Goal: Find specific page/section: Find specific page/section

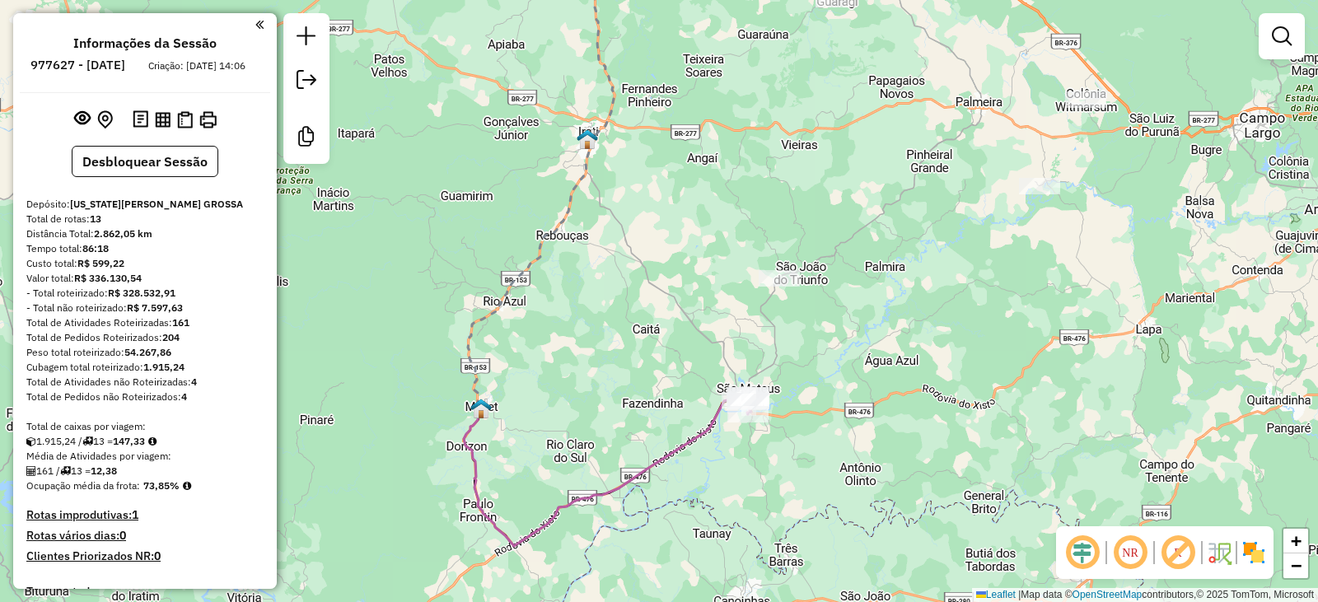
scroll to position [412, 0]
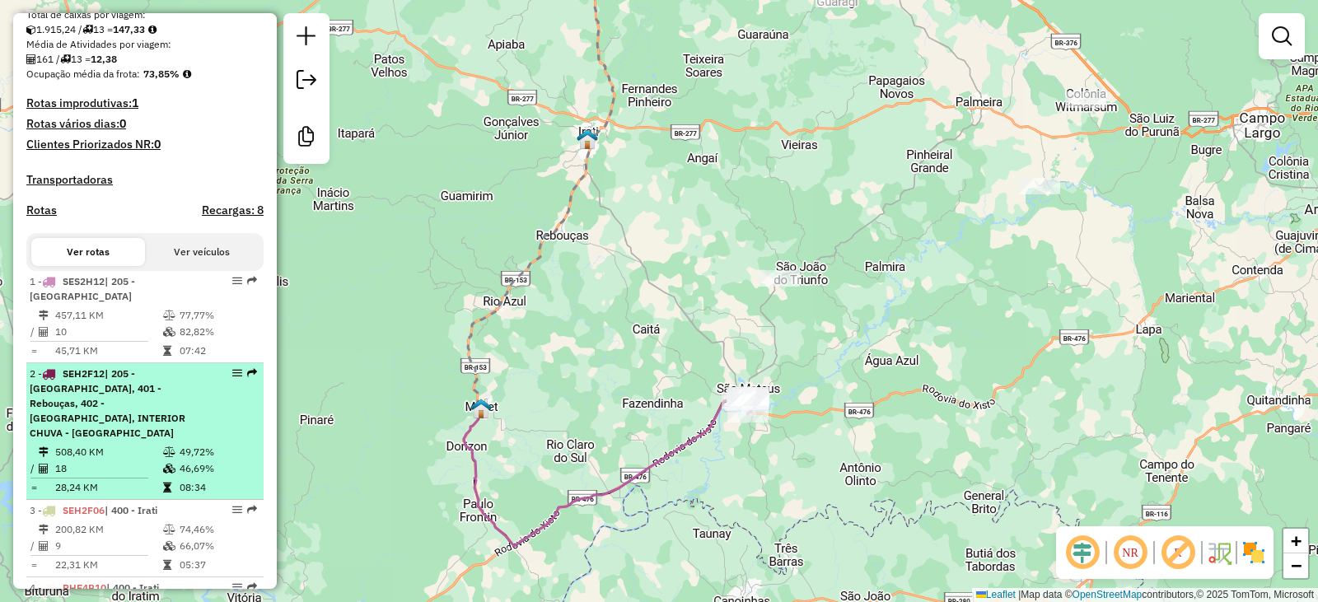
click at [155, 441] on div "2 - SEH2F12 | 205 - [GEOGRAPHIC_DATA], 401 - Rebouças, 402 - [GEOGRAPHIC_DATA],…" at bounding box center [117, 404] width 175 height 74
select select "**********"
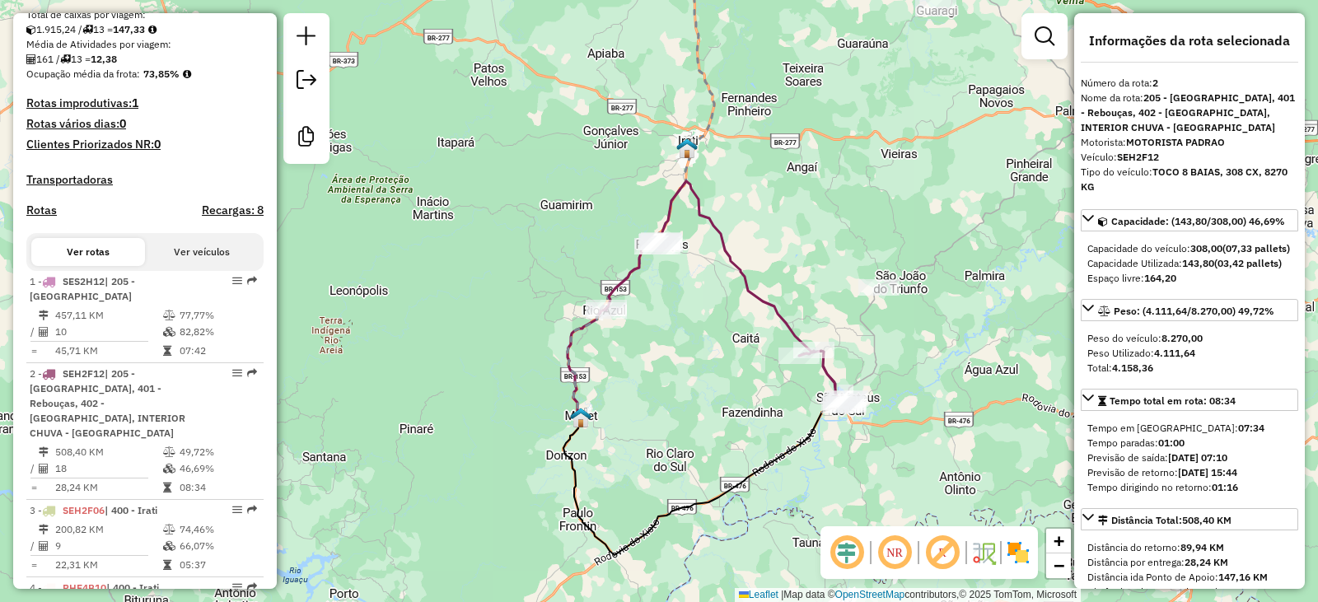
drag, startPoint x: 595, startPoint y: 408, endPoint x: 670, endPoint y: 404, distance: 75.9
click at [670, 404] on div "Janela de atendimento Grade de atendimento Capacidade Transportadoras Veículos …" at bounding box center [659, 301] width 1318 height 602
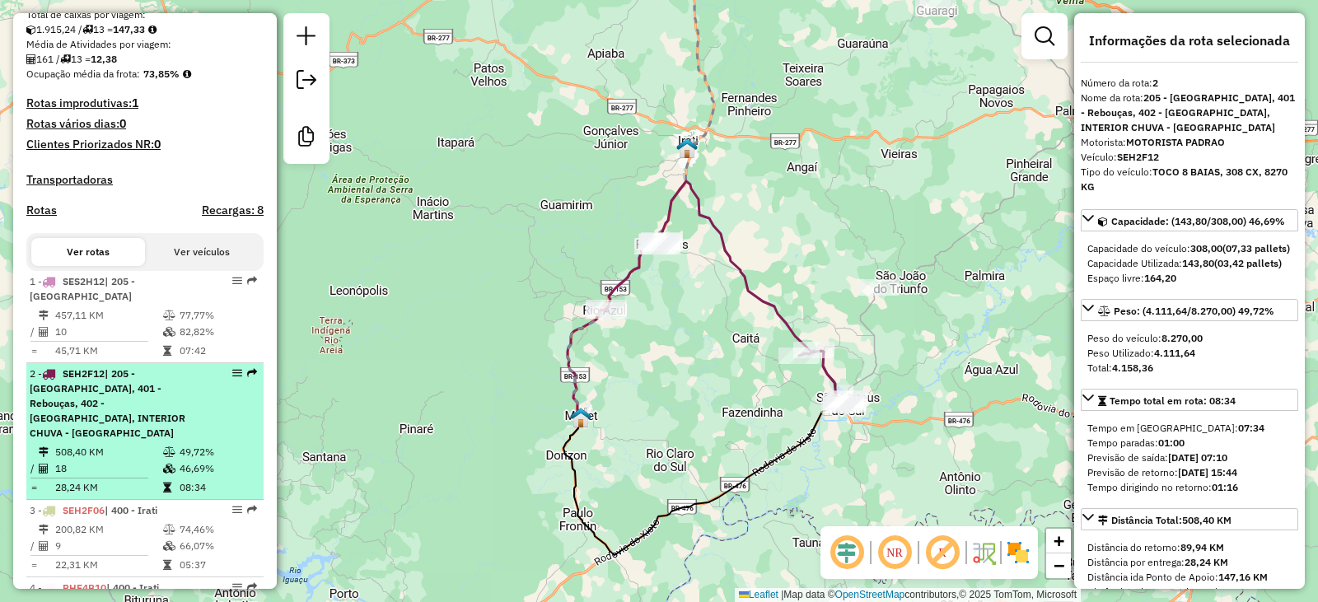
scroll to position [494, 0]
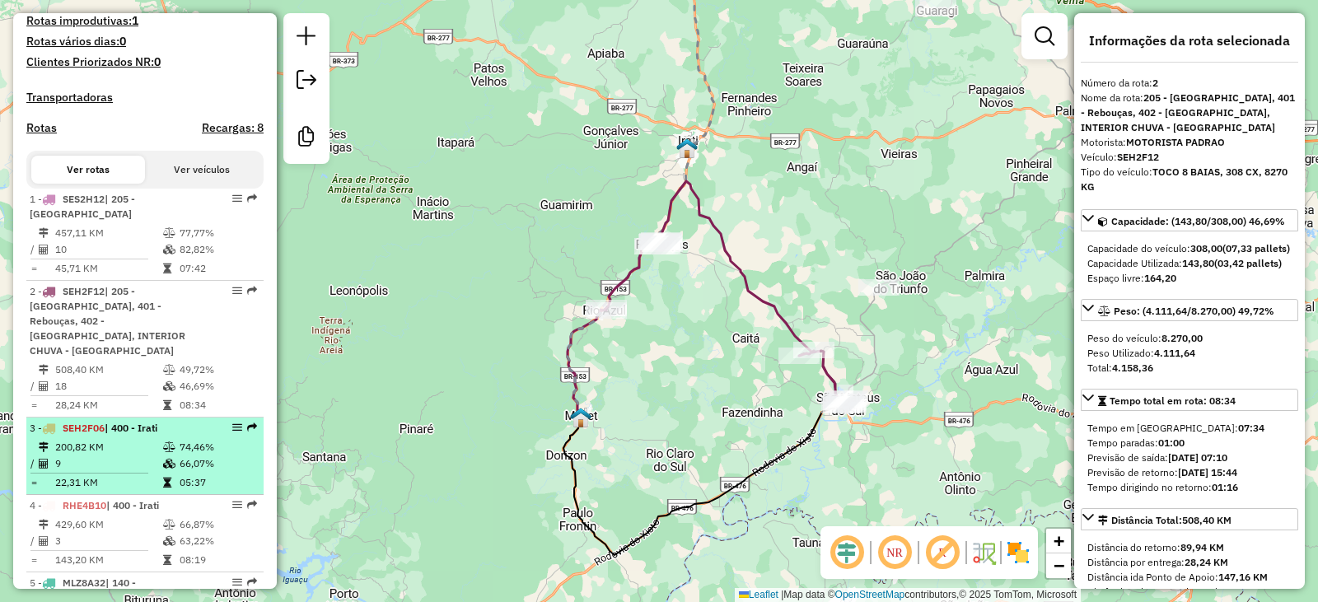
click at [168, 451] on icon at bounding box center [169, 447] width 12 height 10
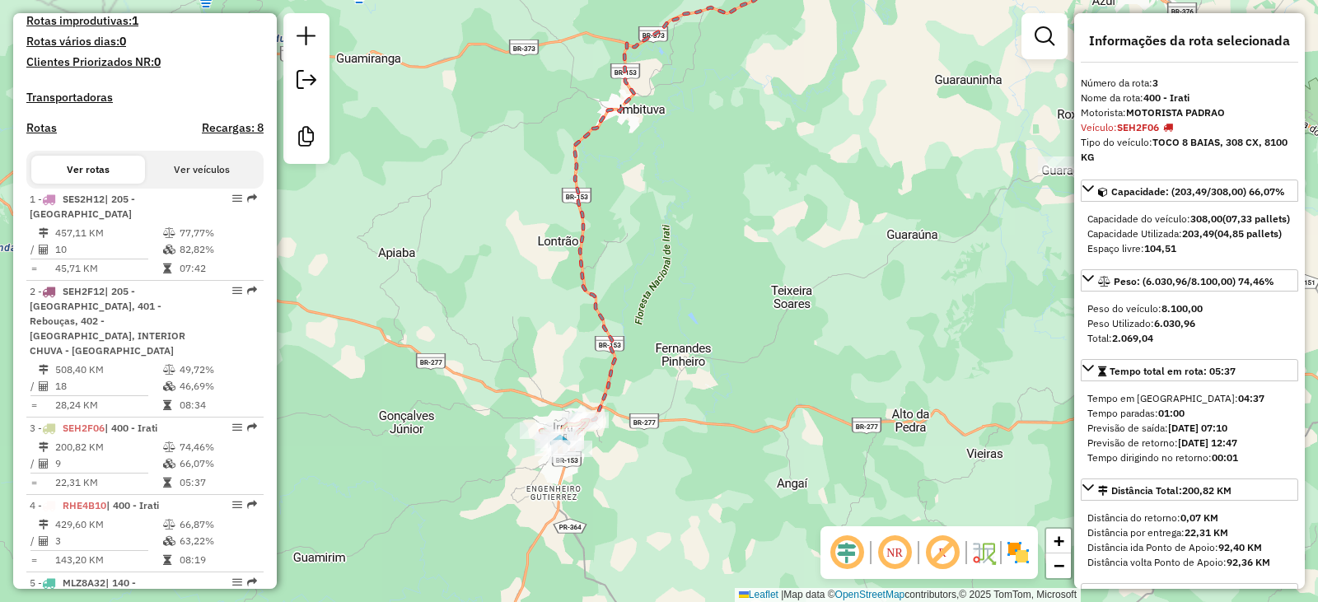
drag, startPoint x: 339, startPoint y: 453, endPoint x: 469, endPoint y: 336, distance: 174.3
click at [469, 336] on div "Janela de atendimento Grade de atendimento Capacidade Transportadoras Veículos …" at bounding box center [659, 301] width 1318 height 602
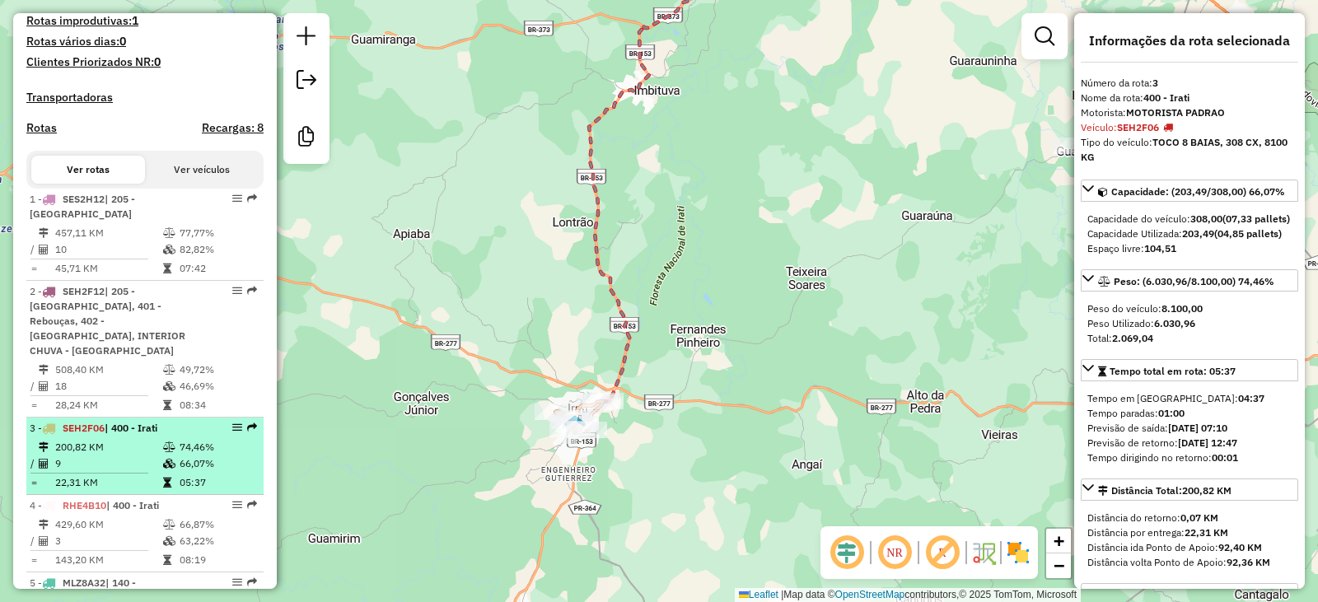
scroll to position [577, 0]
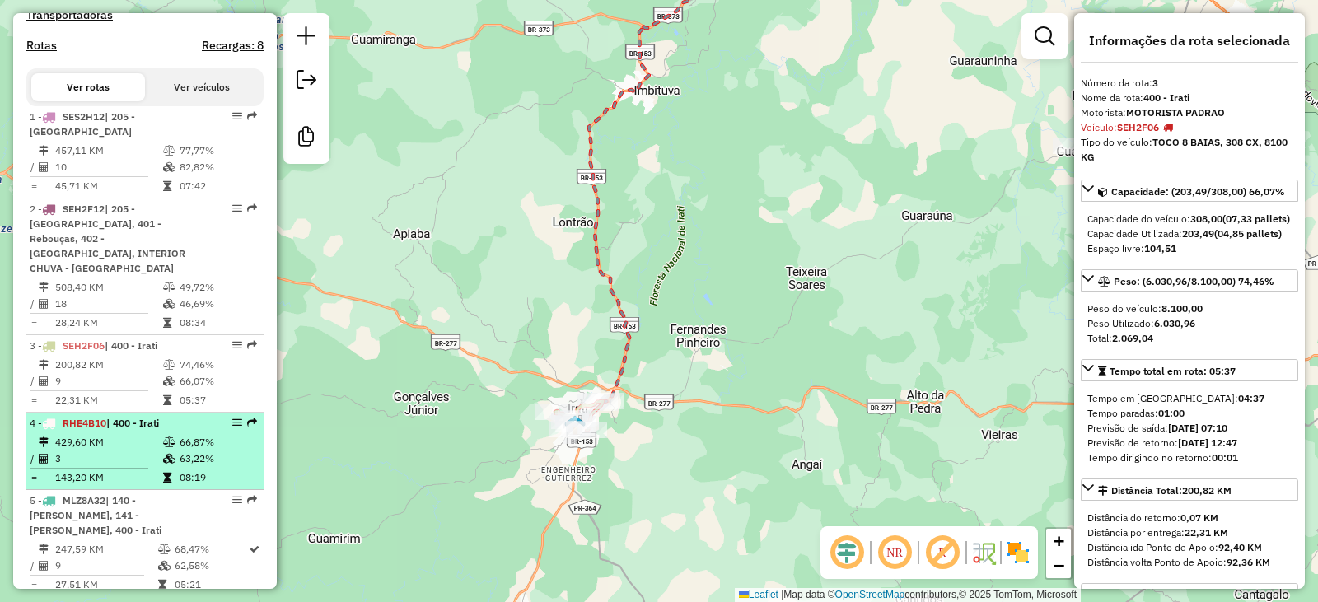
click at [128, 436] on td "429,60 KM" at bounding box center [108, 442] width 108 height 16
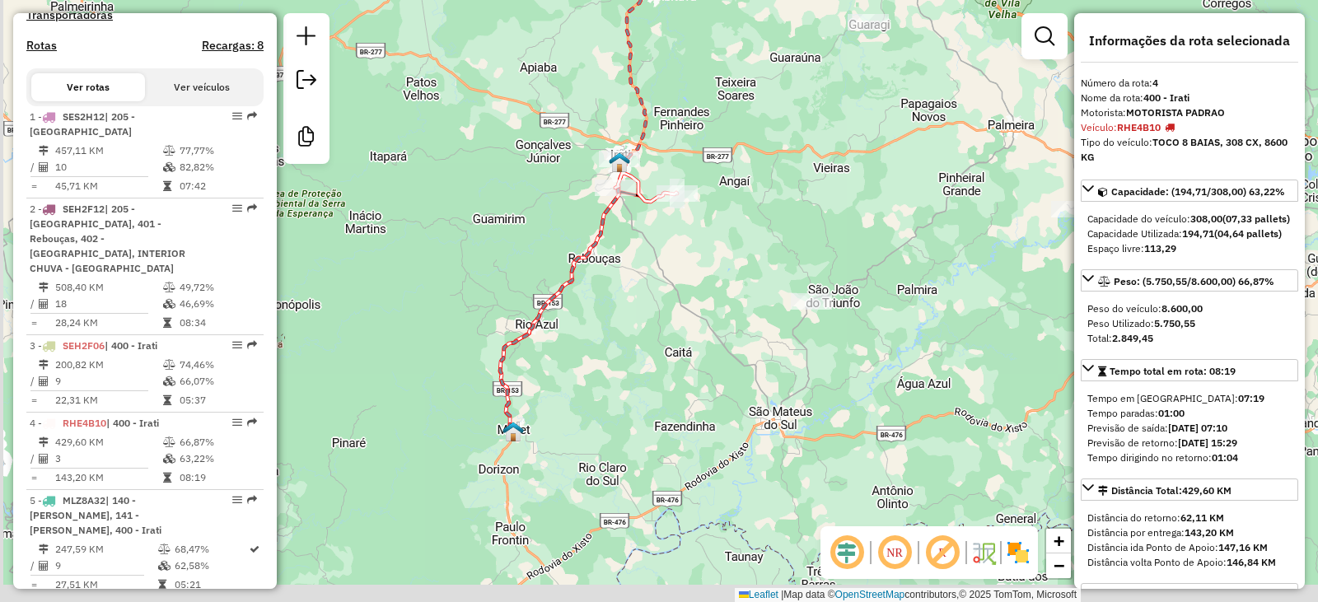
drag, startPoint x: 436, startPoint y: 421, endPoint x: 494, endPoint y: 201, distance: 227.5
click at [493, 203] on div "Janela de atendimento Grade de atendimento Capacidade Transportadoras Veículos …" at bounding box center [659, 301] width 1318 height 602
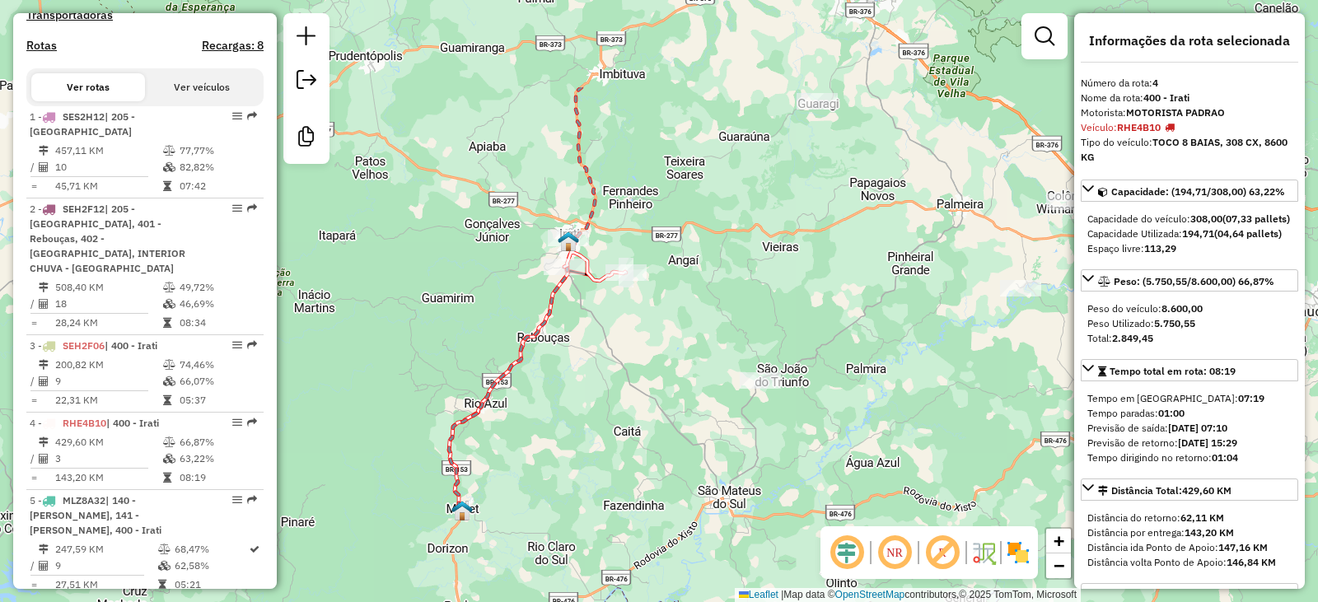
drag, startPoint x: 499, startPoint y: 238, endPoint x: 432, endPoint y: 389, distance: 165.2
click at [432, 389] on div "Janela de atendimento Grade de atendimento Capacidade Transportadoras Veículos …" at bounding box center [659, 301] width 1318 height 602
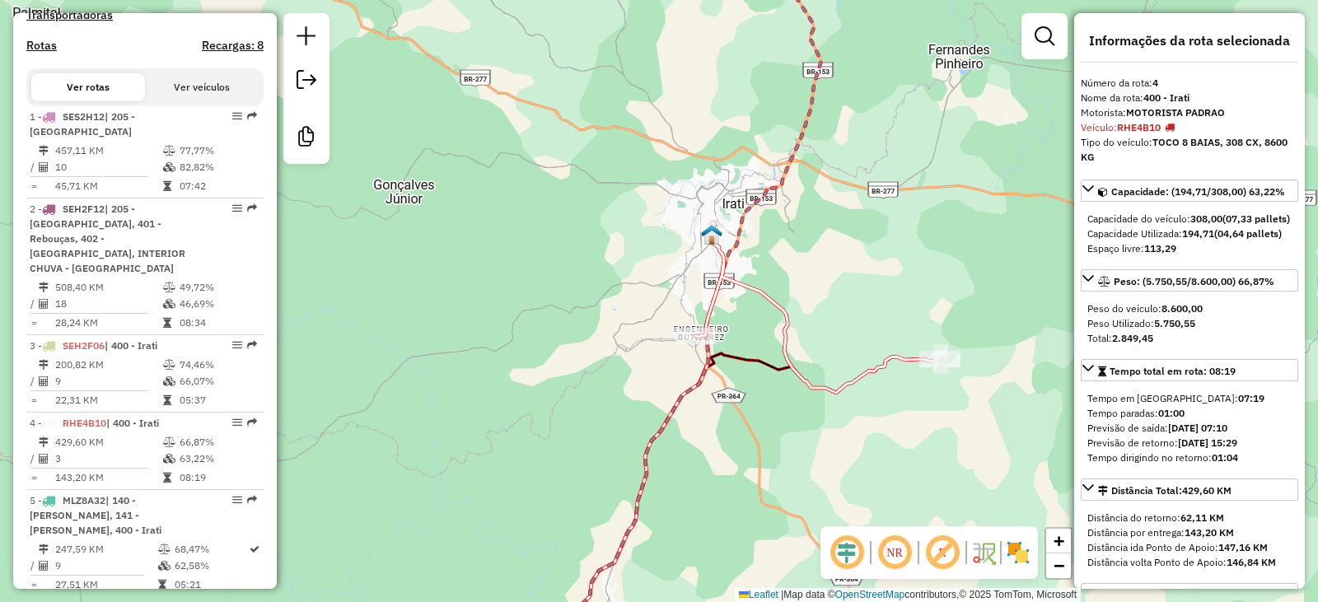
click at [704, 231] on img at bounding box center [711, 234] width 21 height 21
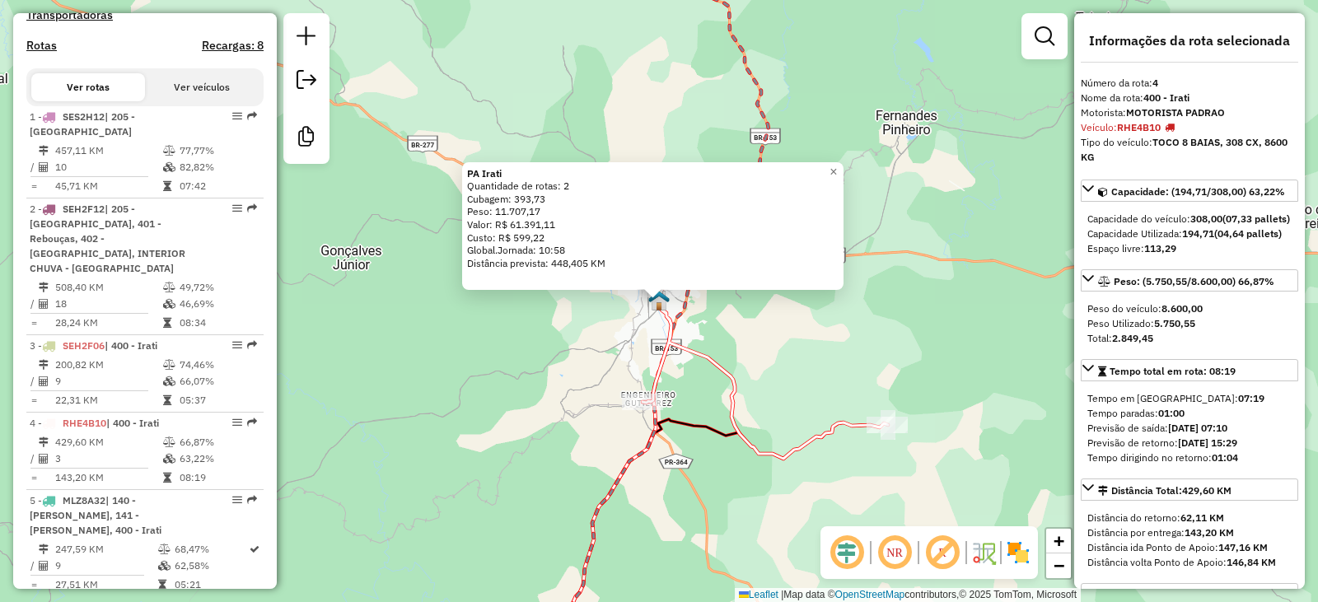
drag, startPoint x: 496, startPoint y: 348, endPoint x: 549, endPoint y: 337, distance: 53.8
click at [498, 349] on div "PA Irati Quantidade de rotas: 2 Cubagem: 393,73 Peso: 11.707,17 Valor: R$ 61.39…" at bounding box center [659, 301] width 1318 height 602
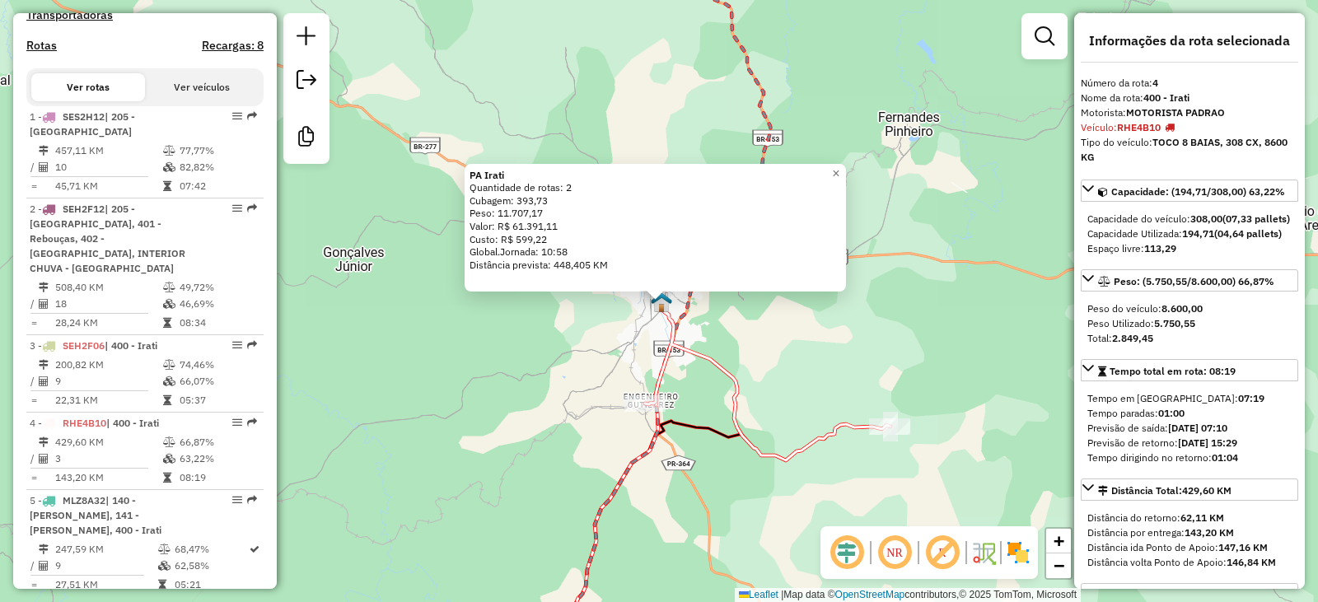
click at [605, 332] on div "PA Irati Quantidade de rotas: 2 Cubagem: 393,73 Peso: 11.707,17 Valor: R$ 61.39…" at bounding box center [659, 301] width 1318 height 602
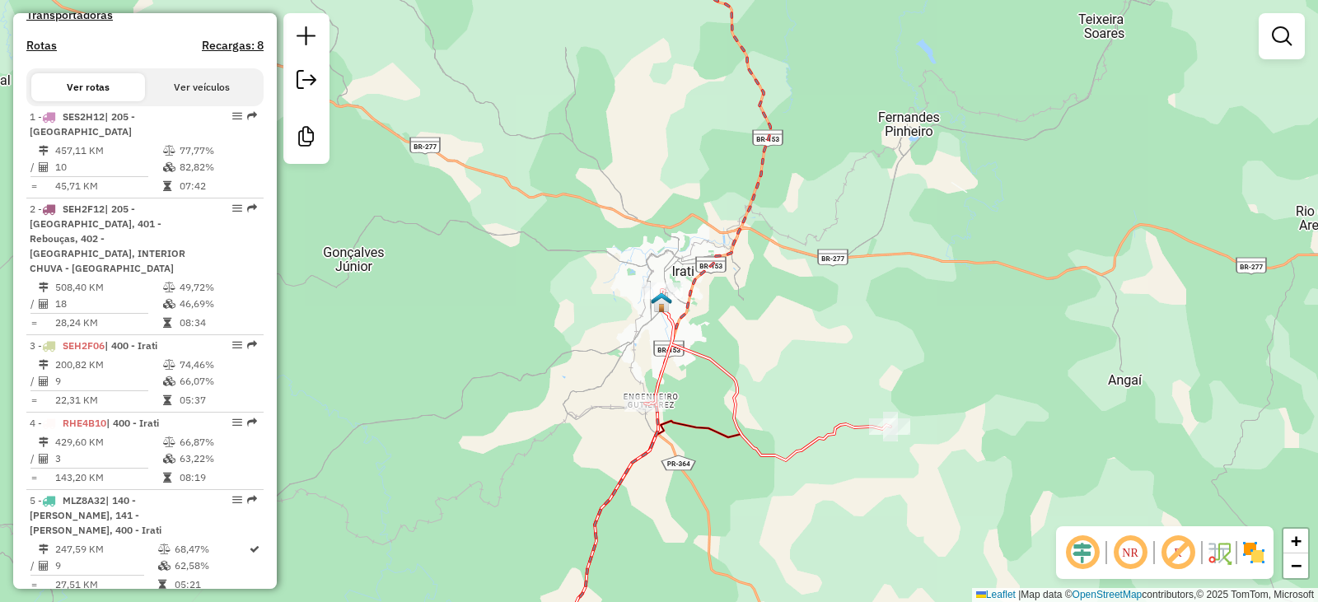
click at [655, 309] on img at bounding box center [661, 302] width 21 height 21
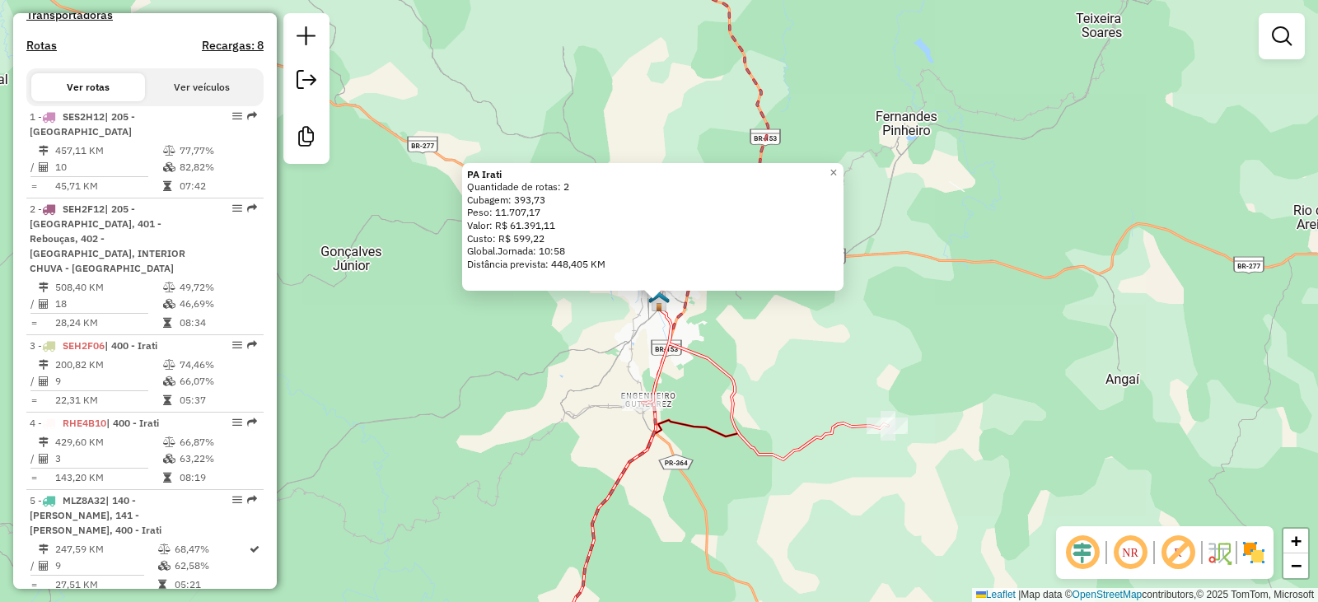
click at [604, 333] on div "PA Irati Quantidade de rotas: 2 Cubagem: 393,73 Peso: 11.707,17 Valor: R$ 61.39…" at bounding box center [659, 301] width 1318 height 602
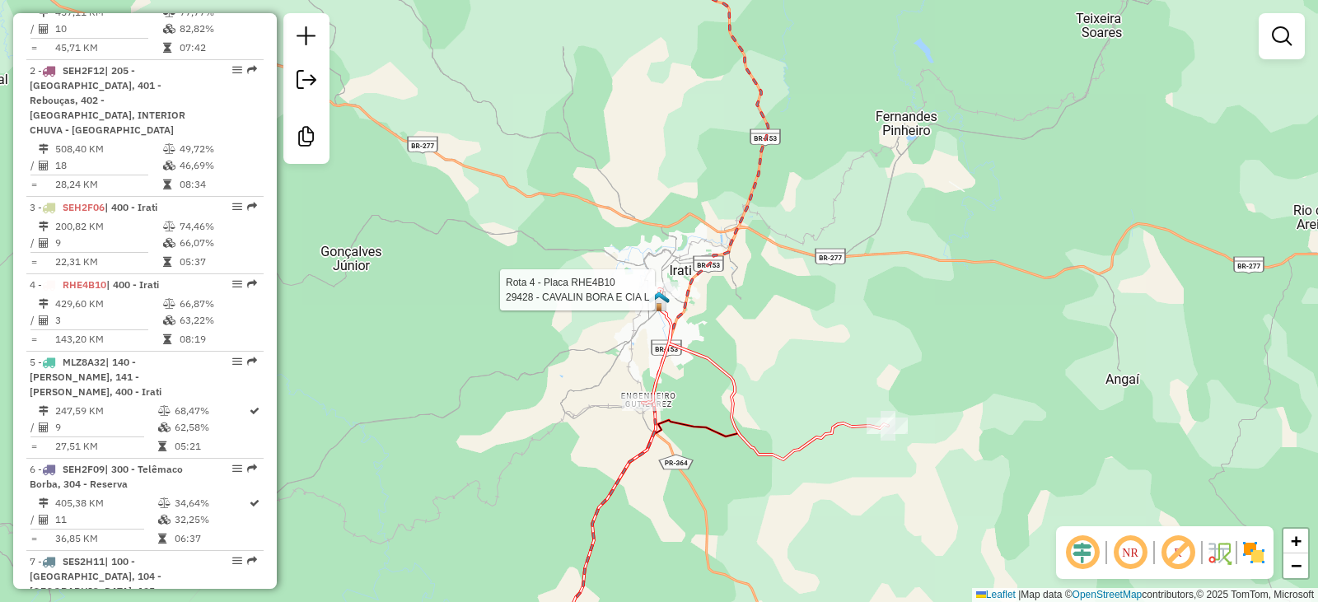
select select "**********"
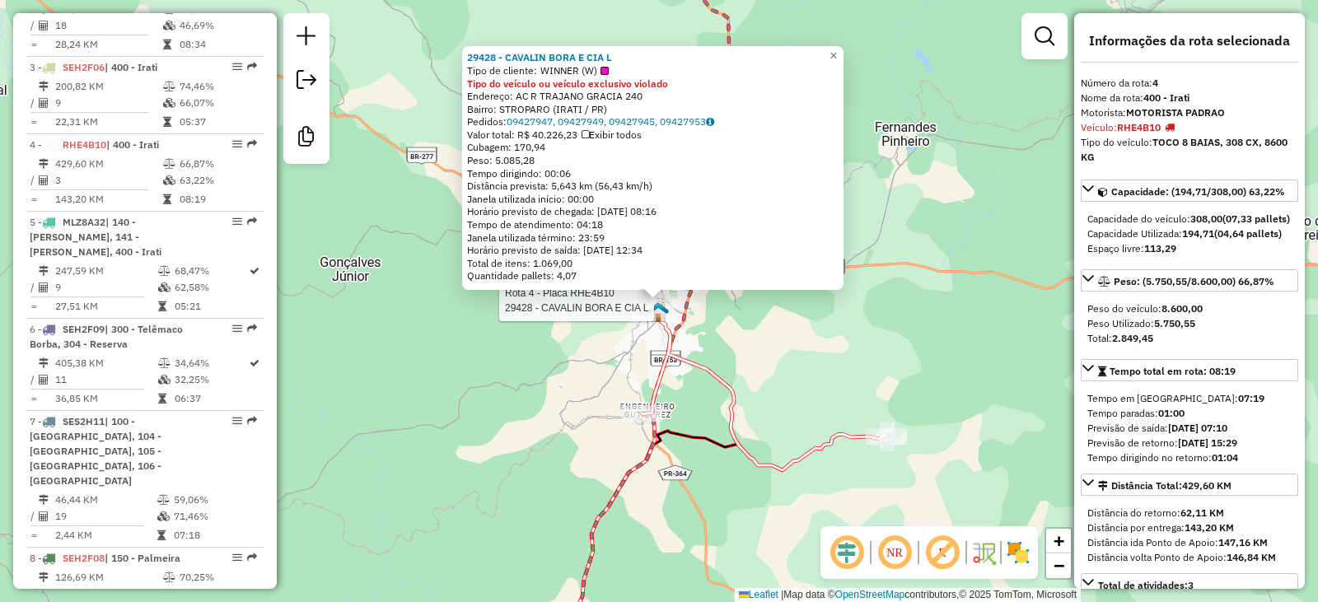
scroll to position [976, 0]
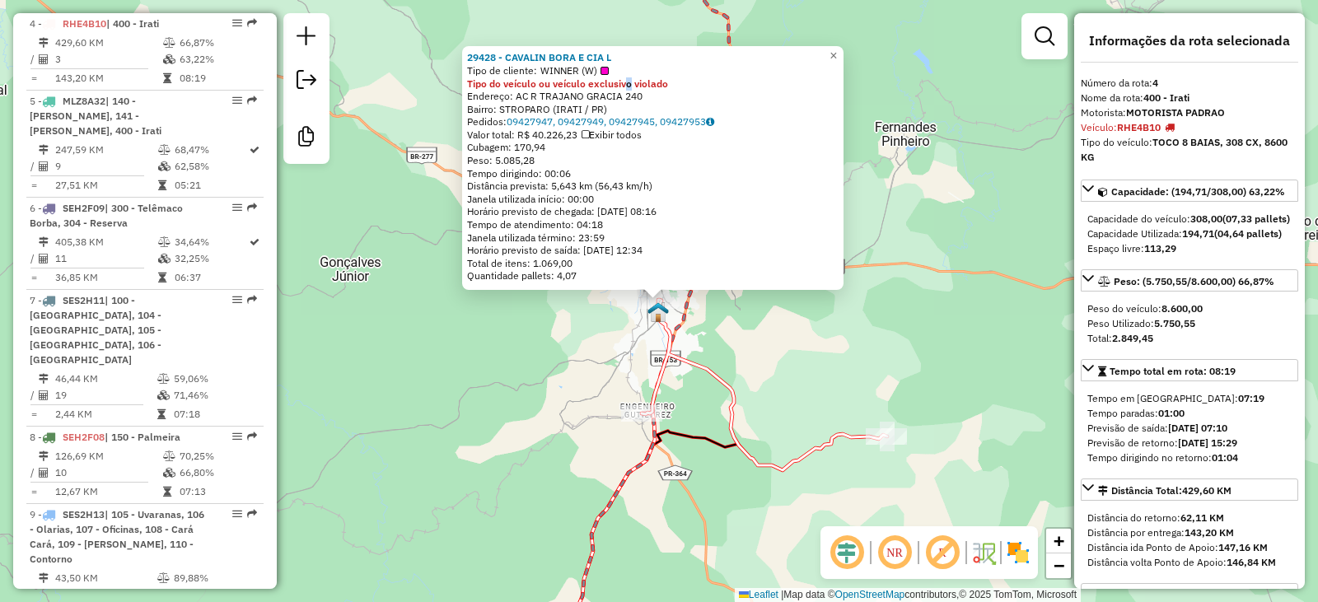
click at [635, 83] on strong "Tipo do veículo ou veículo exclusivo violado" at bounding box center [567, 83] width 201 height 12
click at [591, 52] on strong "29428 - CAVALIN BORA E CIA L" at bounding box center [539, 57] width 144 height 12
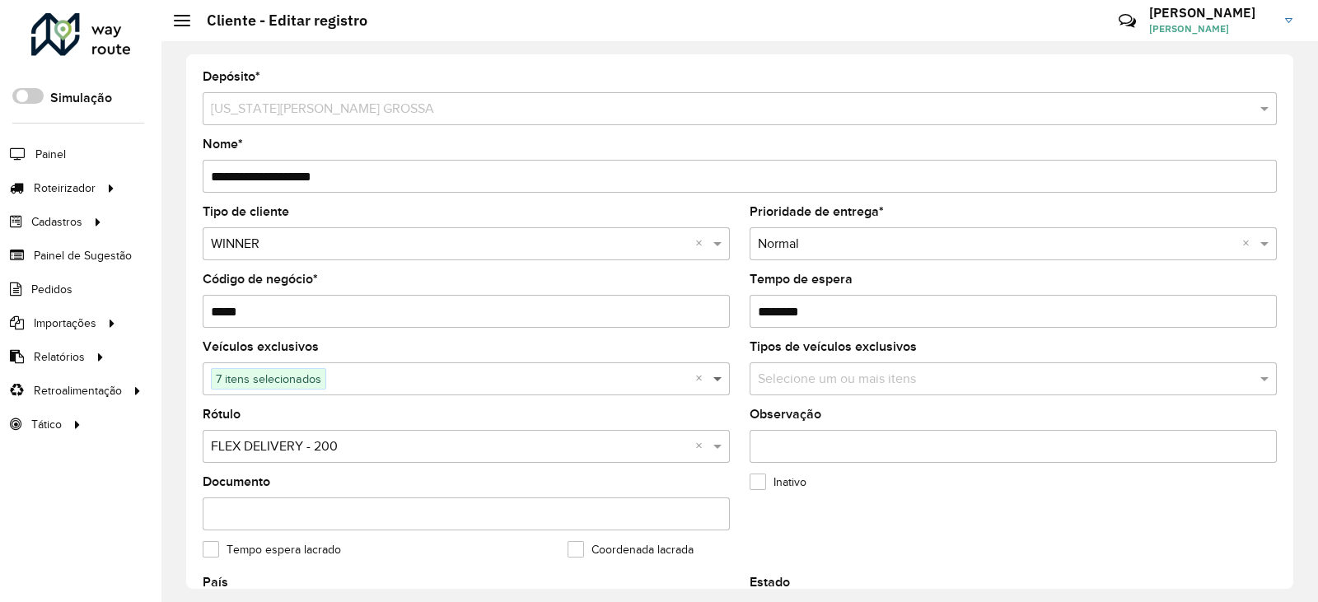
click at [717, 381] on span at bounding box center [719, 379] width 21 height 20
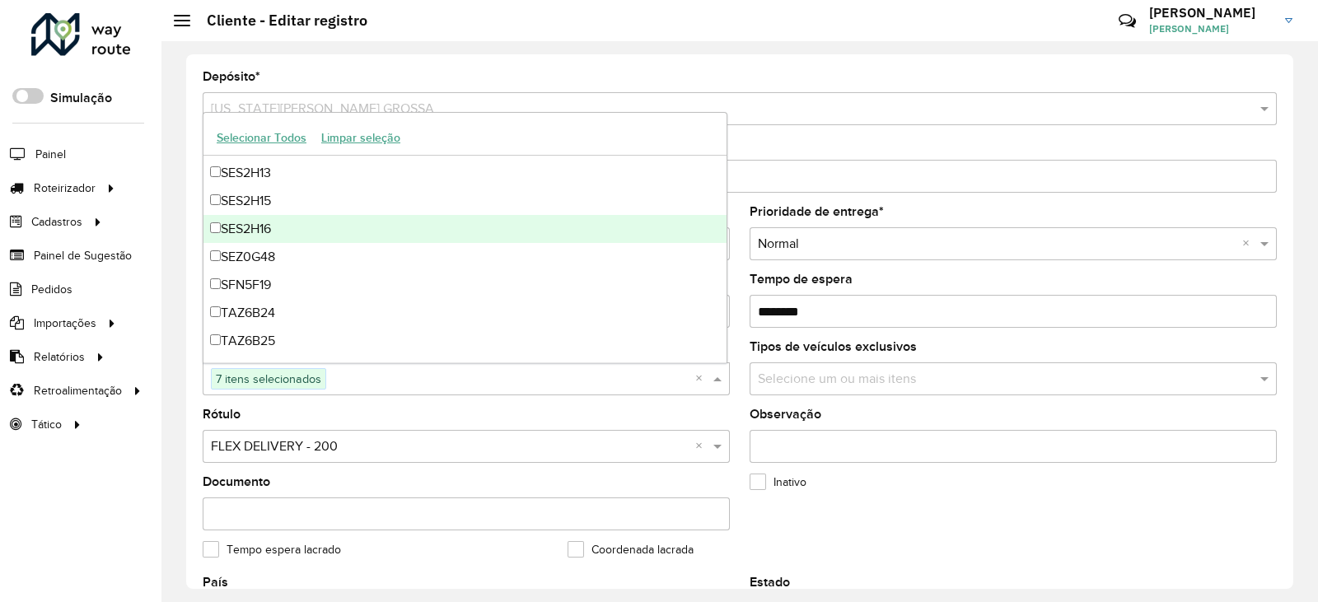
scroll to position [2183, 0]
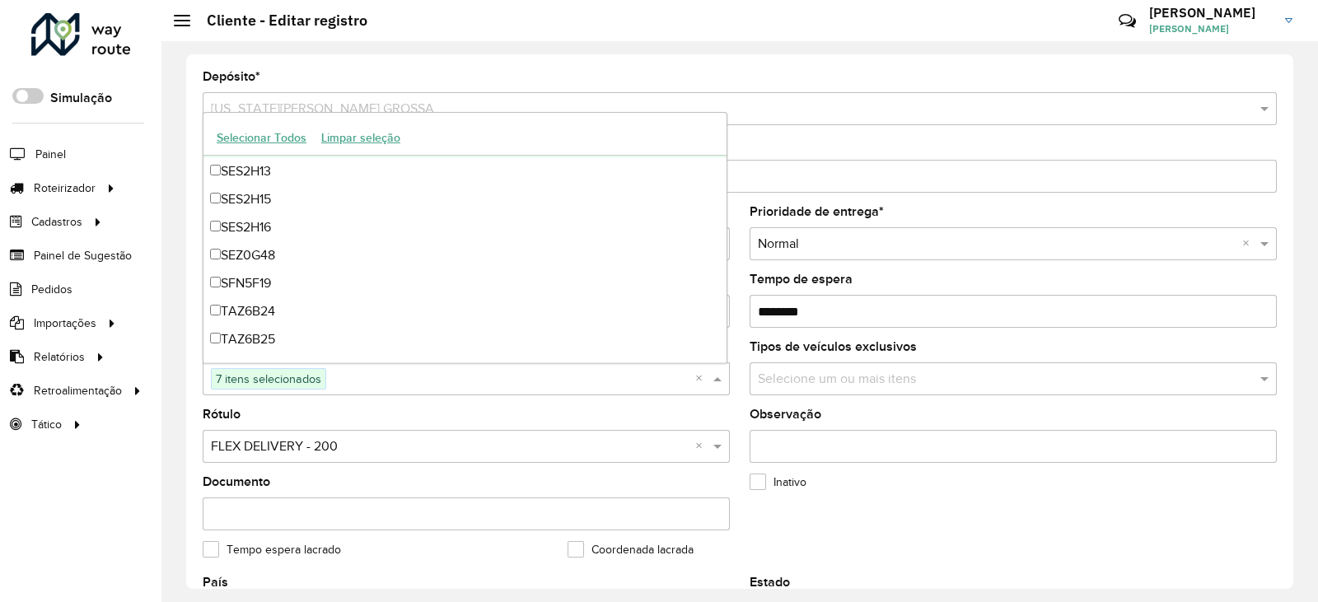
click at [519, 52] on div "**********" at bounding box center [739, 321] width 1156 height 561
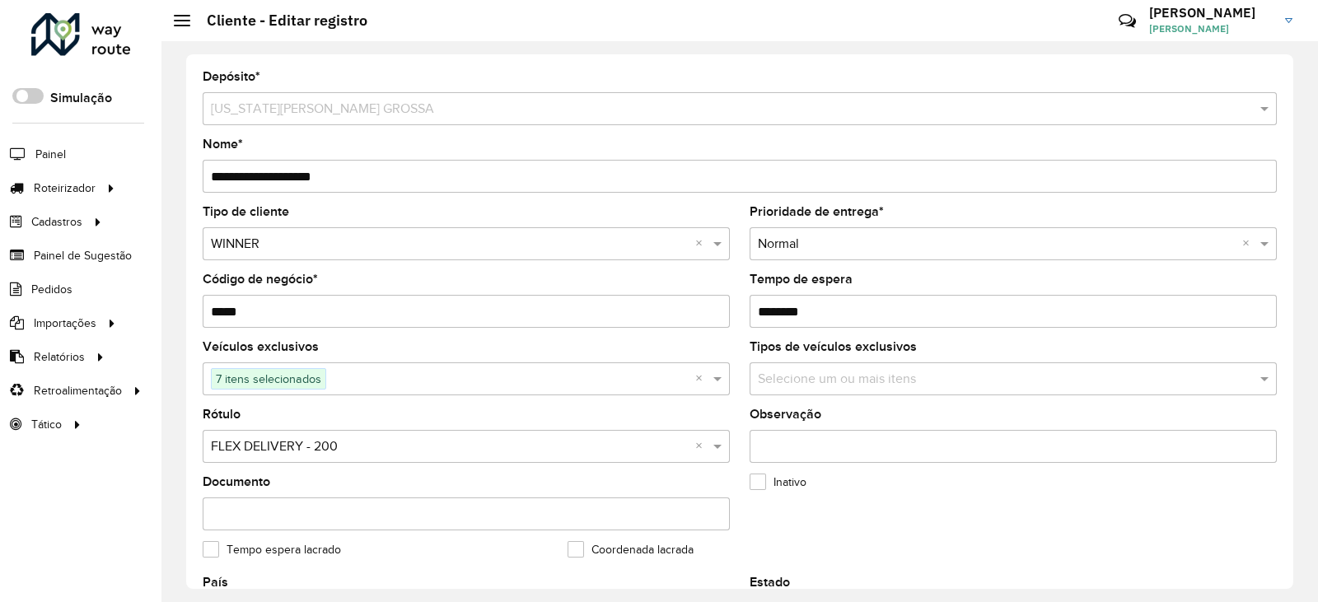
scroll to position [82, 0]
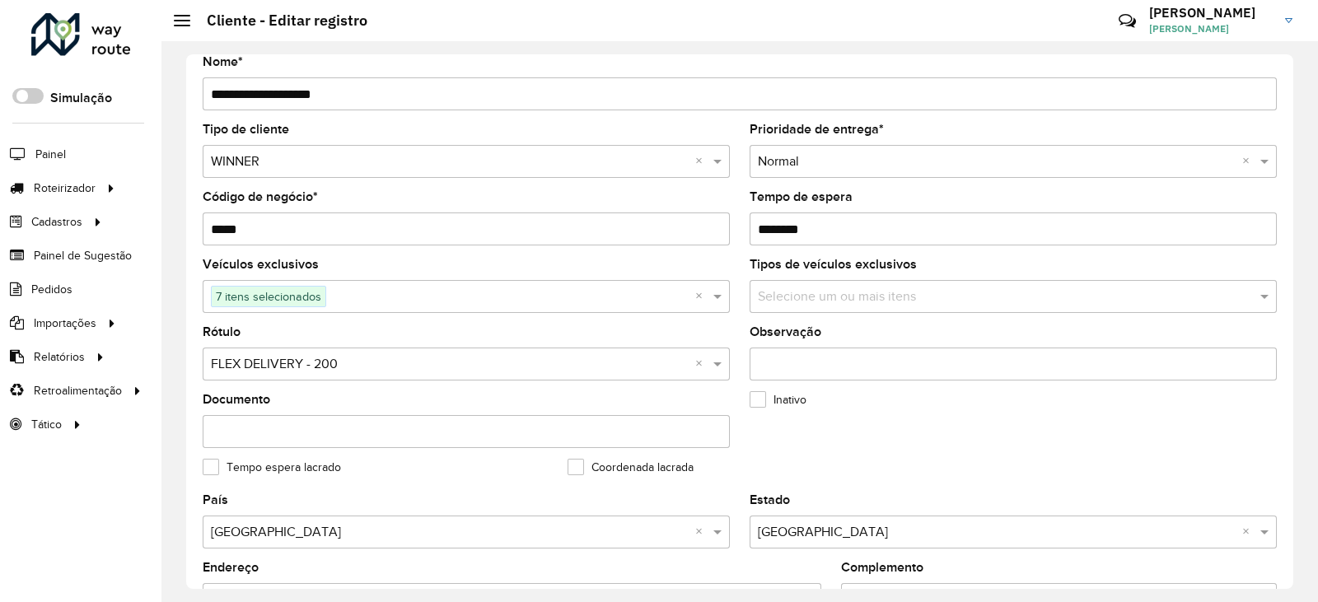
click at [841, 226] on input "Tempo de espera" at bounding box center [1012, 228] width 527 height 33
click at [771, 430] on formly-field "Inativo" at bounding box center [922, 428] width 365 height 68
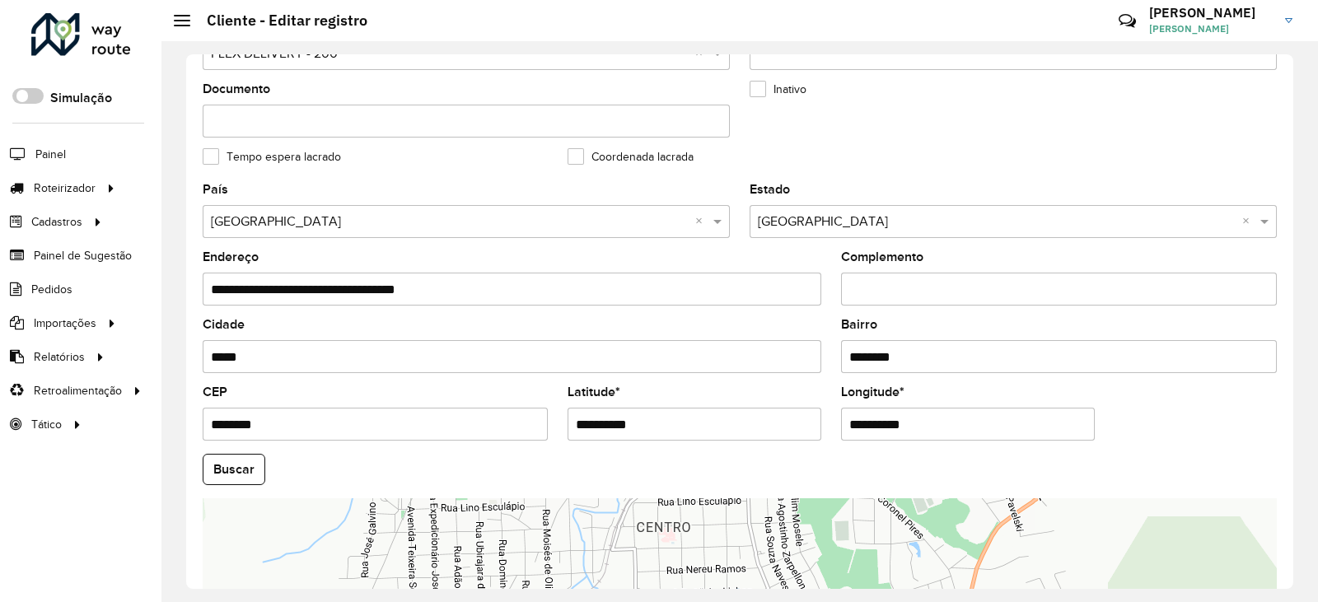
scroll to position [577, 0]
